Goal: Check status

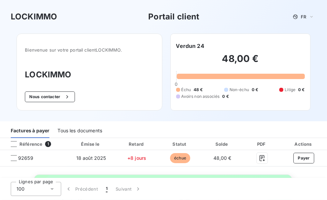
scroll to position [78, 0]
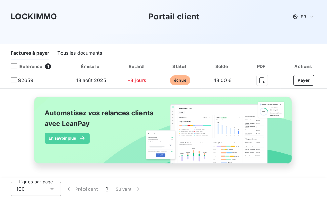
click at [82, 51] on div "Tous les documents" at bounding box center [79, 53] width 45 height 14
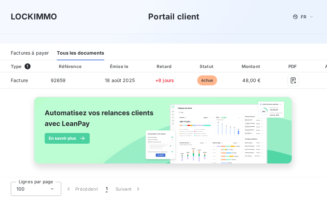
click at [39, 55] on div "Factures à payer" at bounding box center [30, 53] width 38 height 14
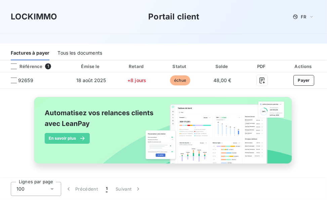
click at [121, 89] on div "Référence 1 Émise le Retard Statut Solde PDF Actions 92659 [DATE] +8 jours échu…" at bounding box center [163, 119] width 327 height 119
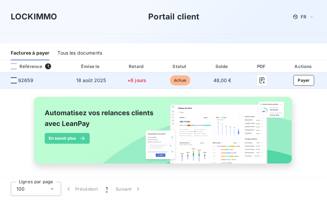
click at [13, 80] on div at bounding box center [14, 81] width 6 height 6
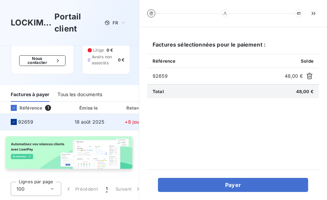
click at [11, 120] on div at bounding box center [14, 122] width 6 height 6
